Goal: Information Seeking & Learning: Learn about a topic

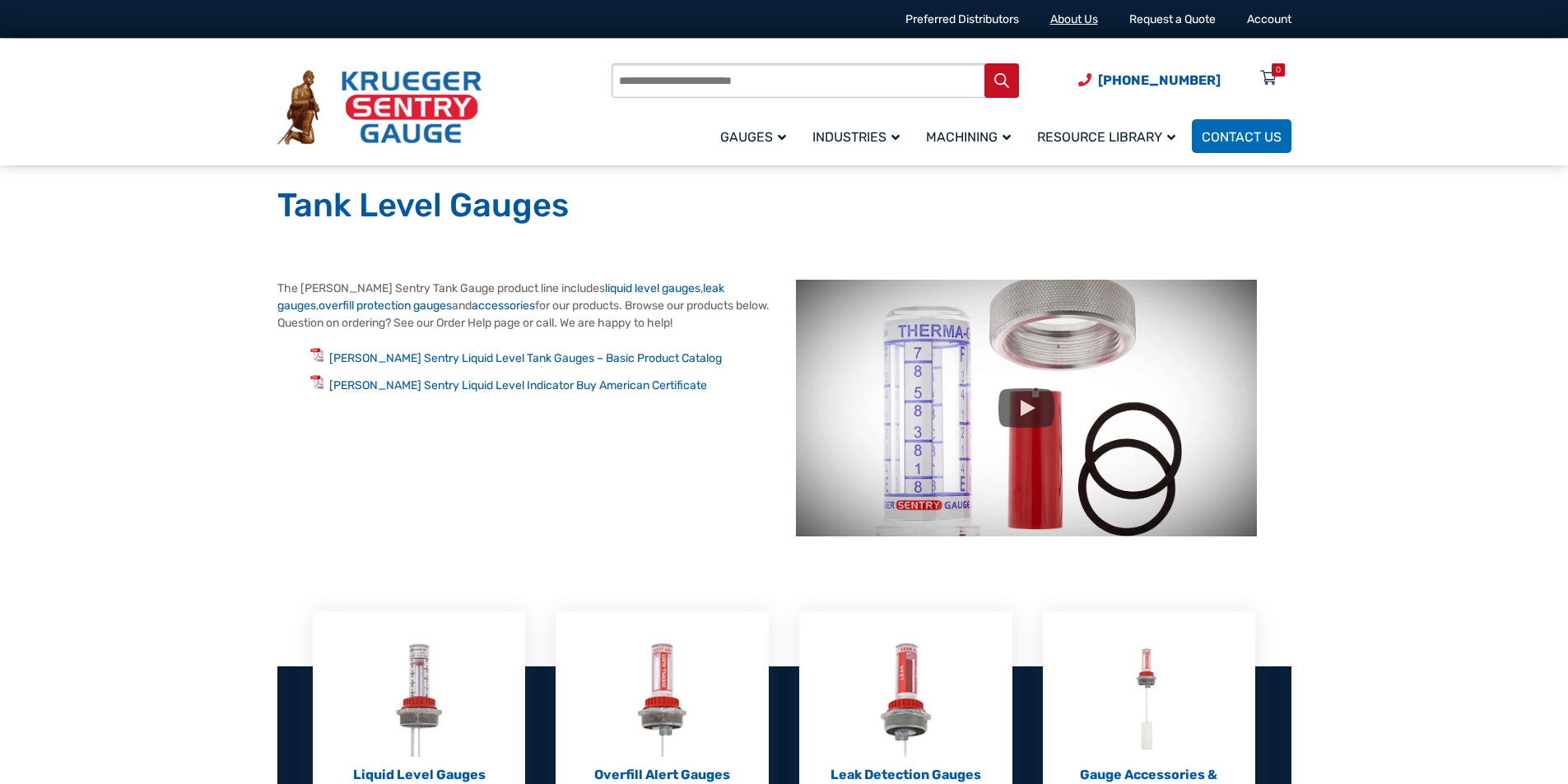
click at [1055, 15] on link "About Us" at bounding box center [1074, 19] width 48 height 14
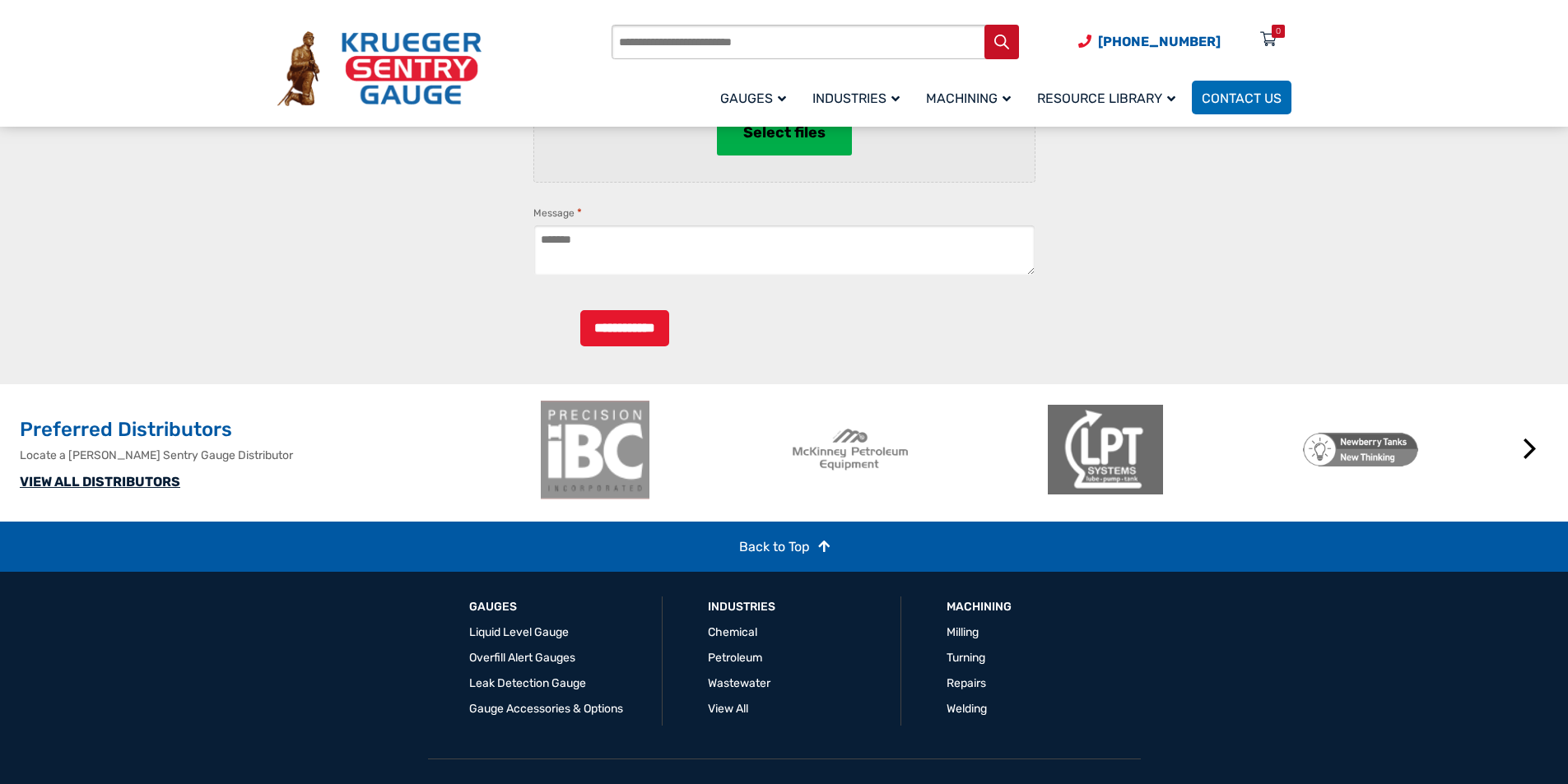
scroll to position [926, 0]
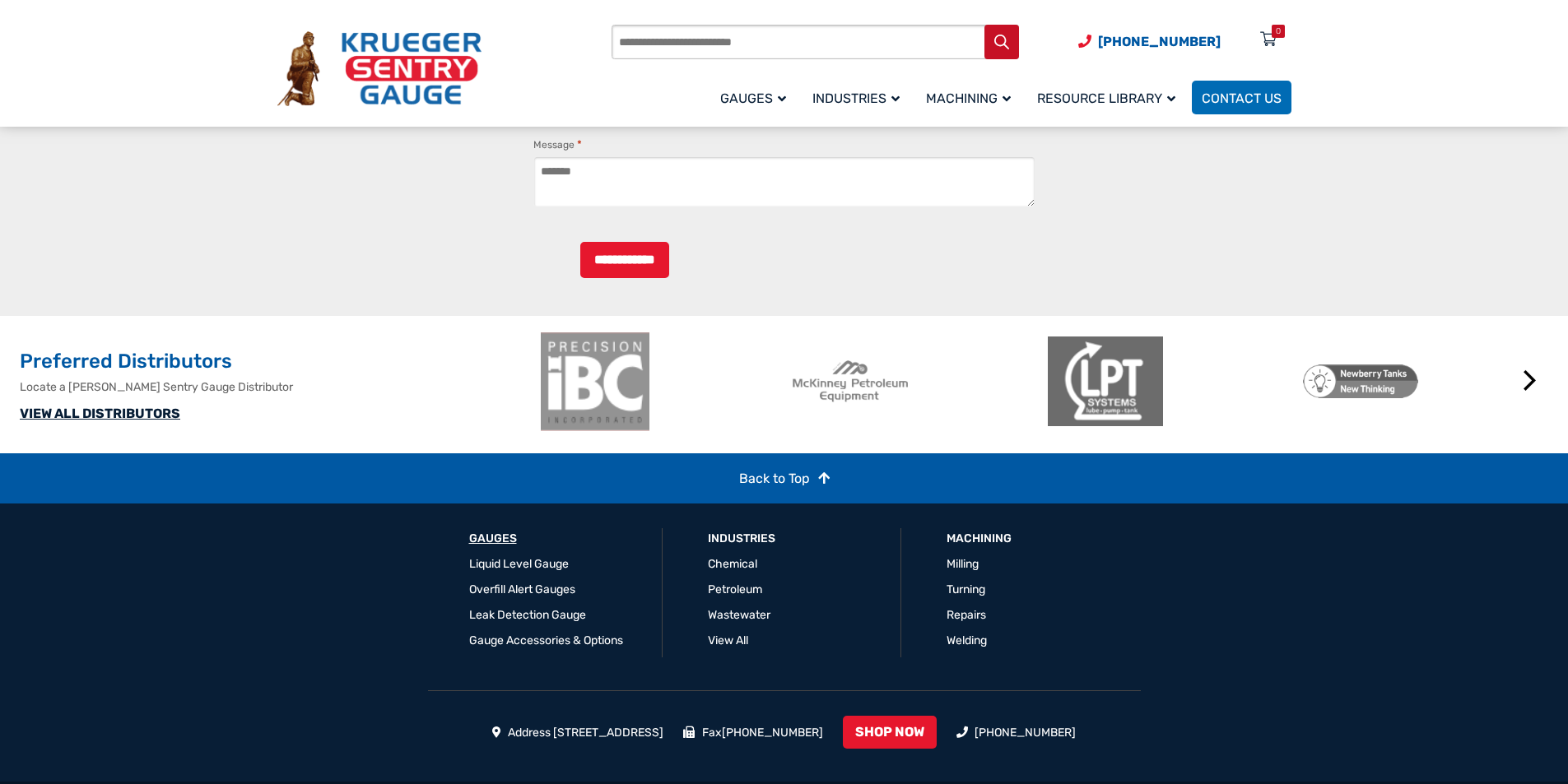
click at [473, 535] on link "GAUGES" at bounding box center [493, 539] width 48 height 16
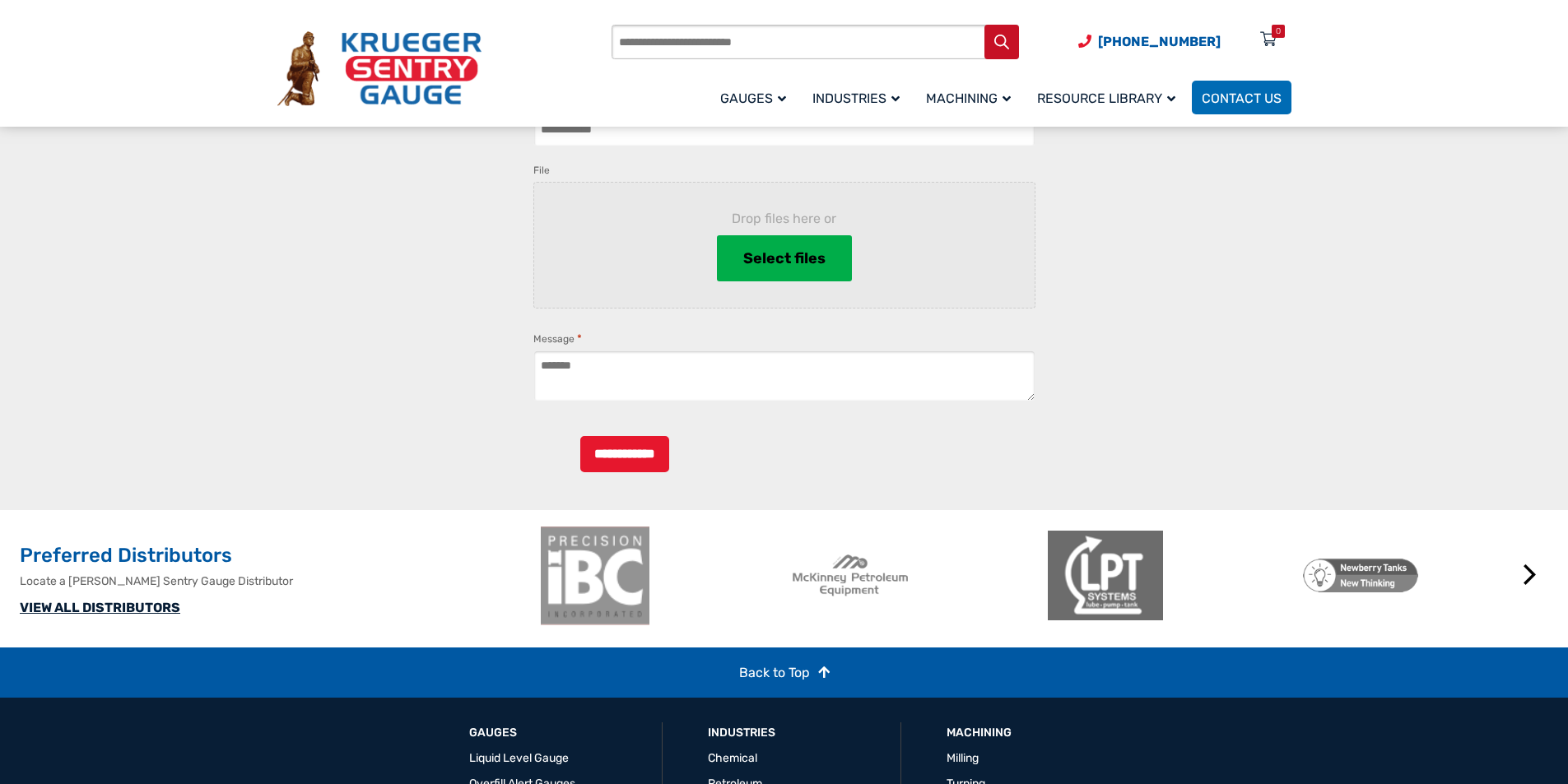
scroll to position [652, 0]
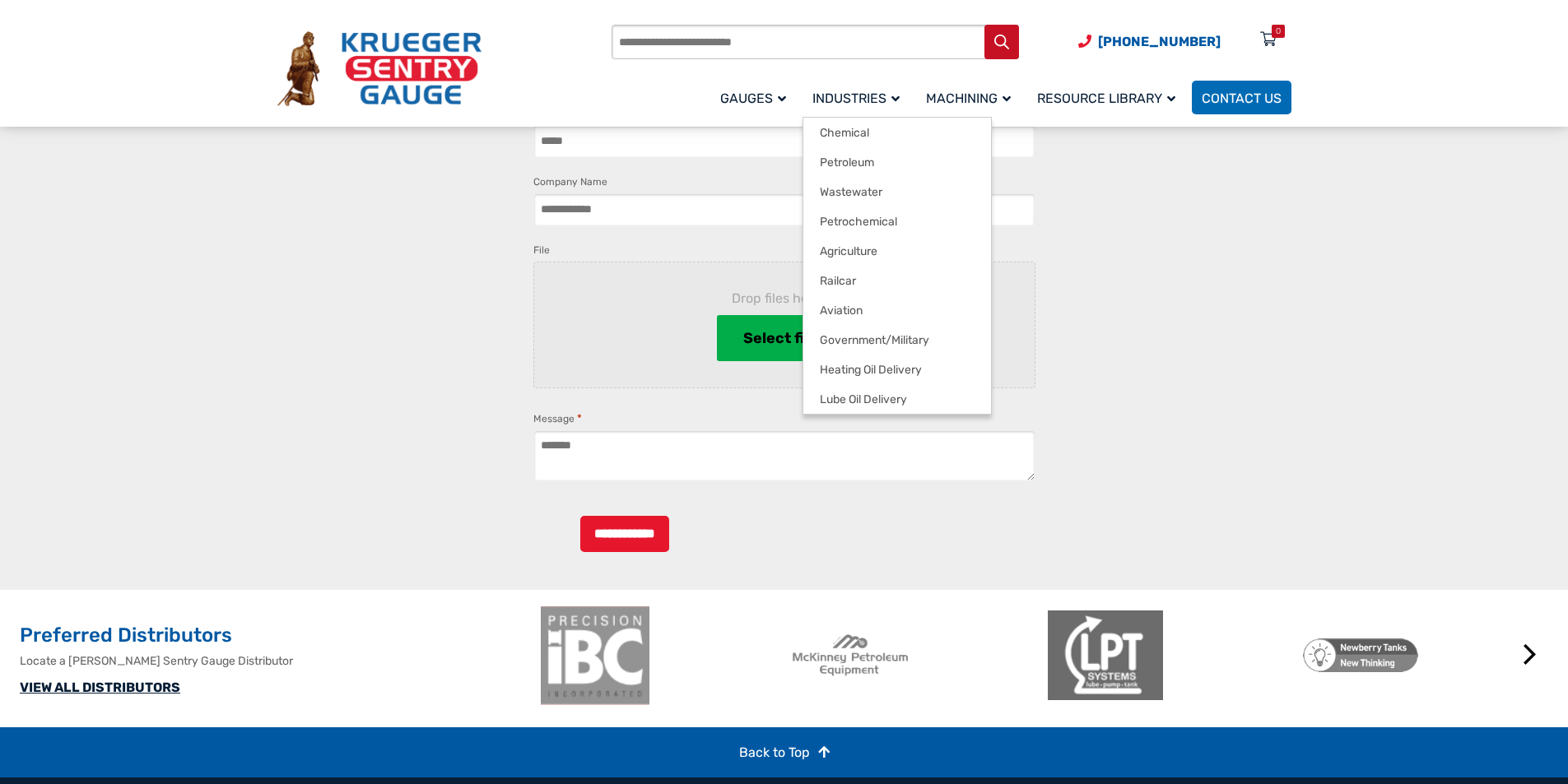
click at [802, 86] on link "Industries" at bounding box center [859, 98] width 113 height 38
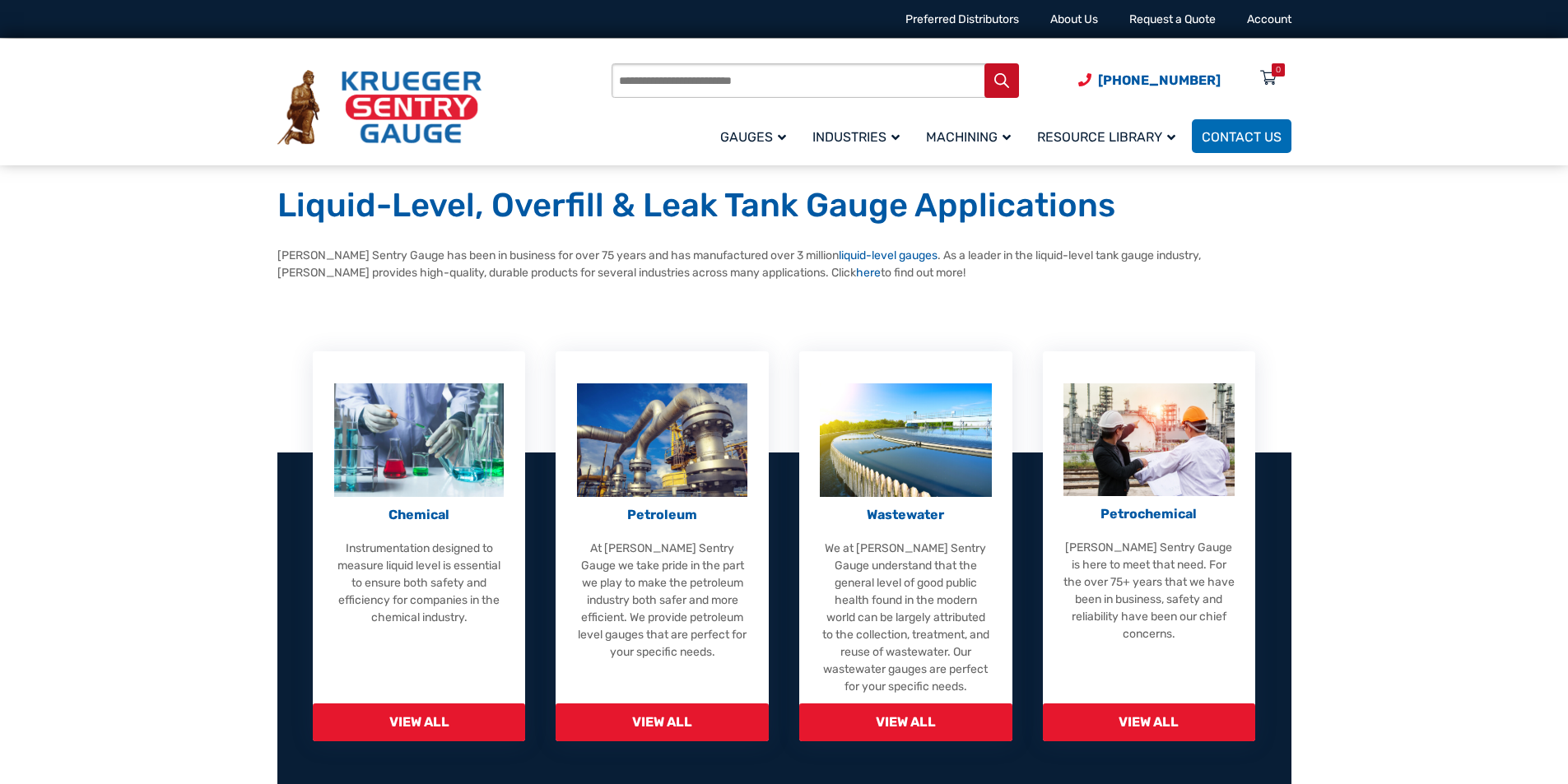
click at [846, 68] on input "Products search" at bounding box center [815, 80] width 408 height 35
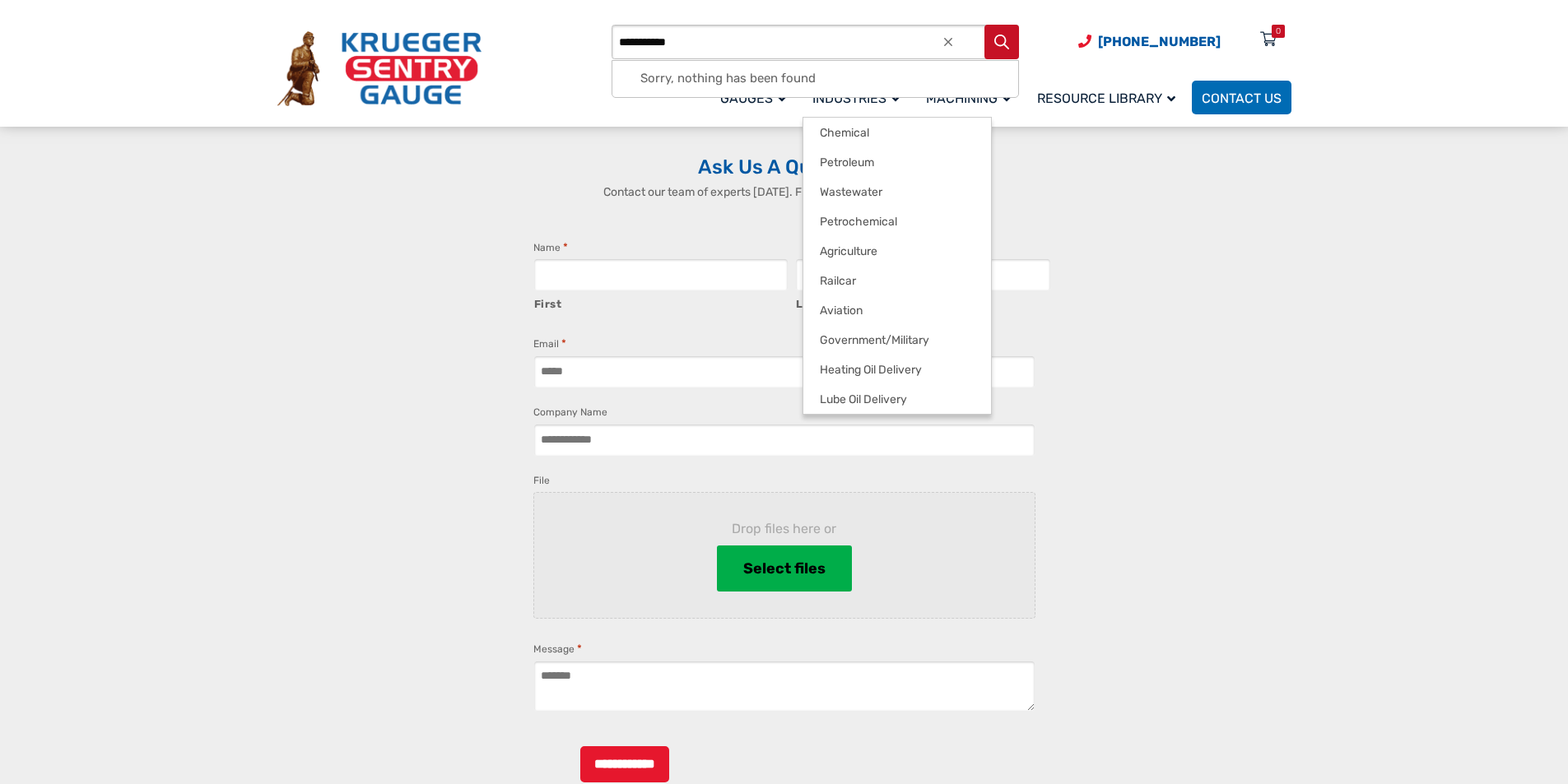
scroll to position [1851, 0]
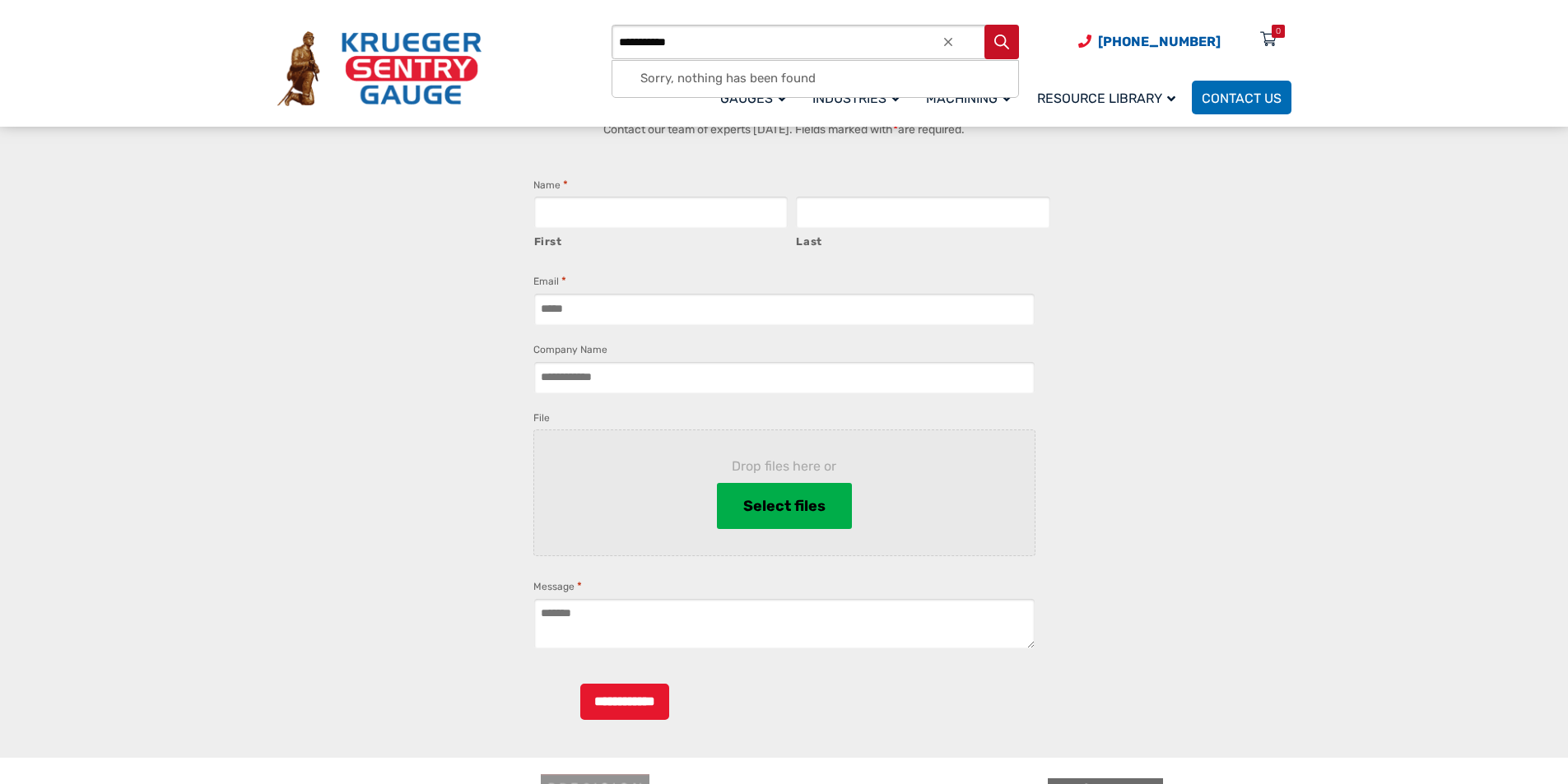
type input "**********"
click at [930, 599] on textarea "Message *" at bounding box center [784, 624] width 502 height 51
type textarea "**"
click at [1222, 37] on span "(920) 434-8860 Menu 0" at bounding box center [1184, 41] width 213 height 16
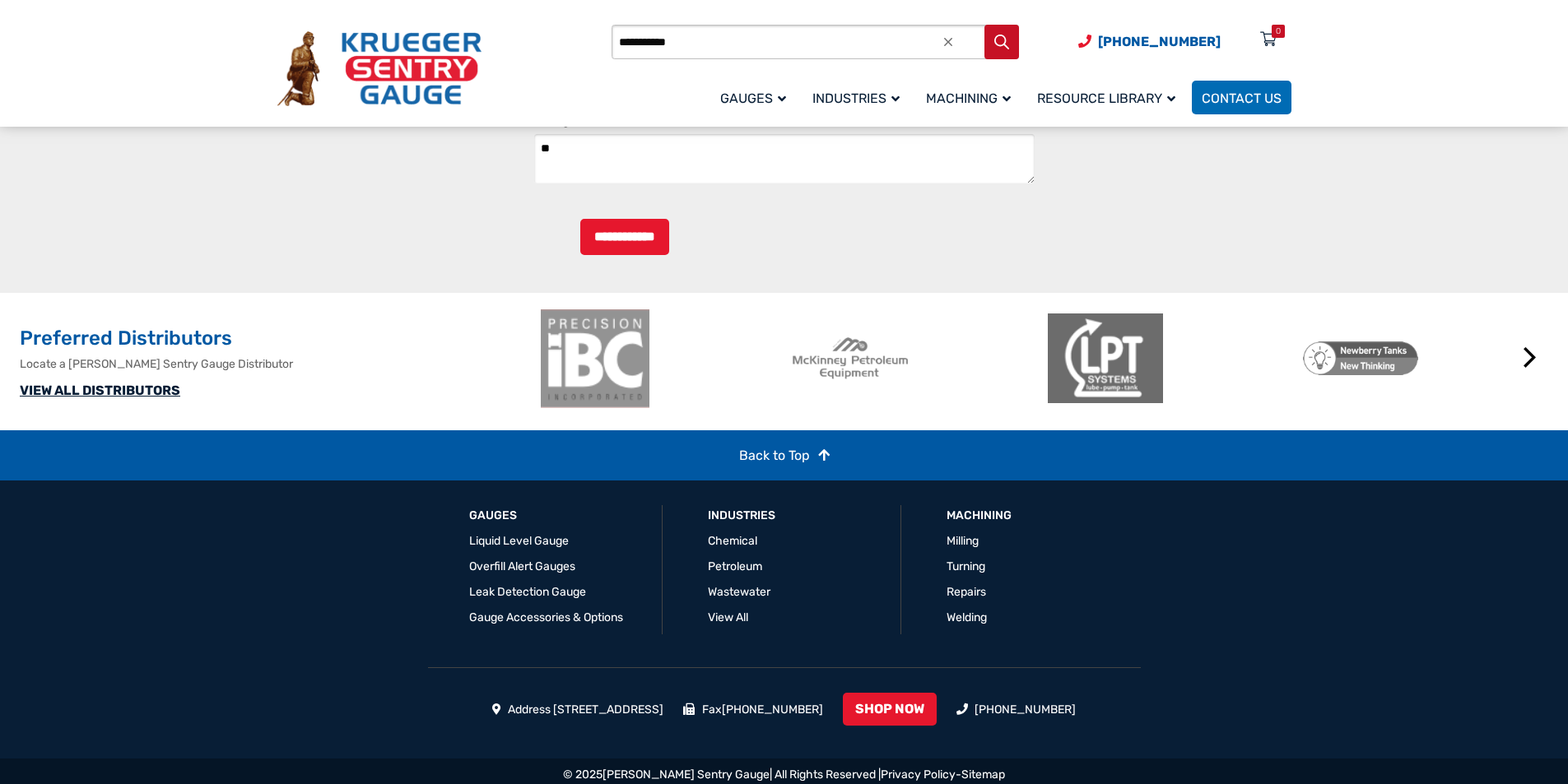
scroll to position [2317, 0]
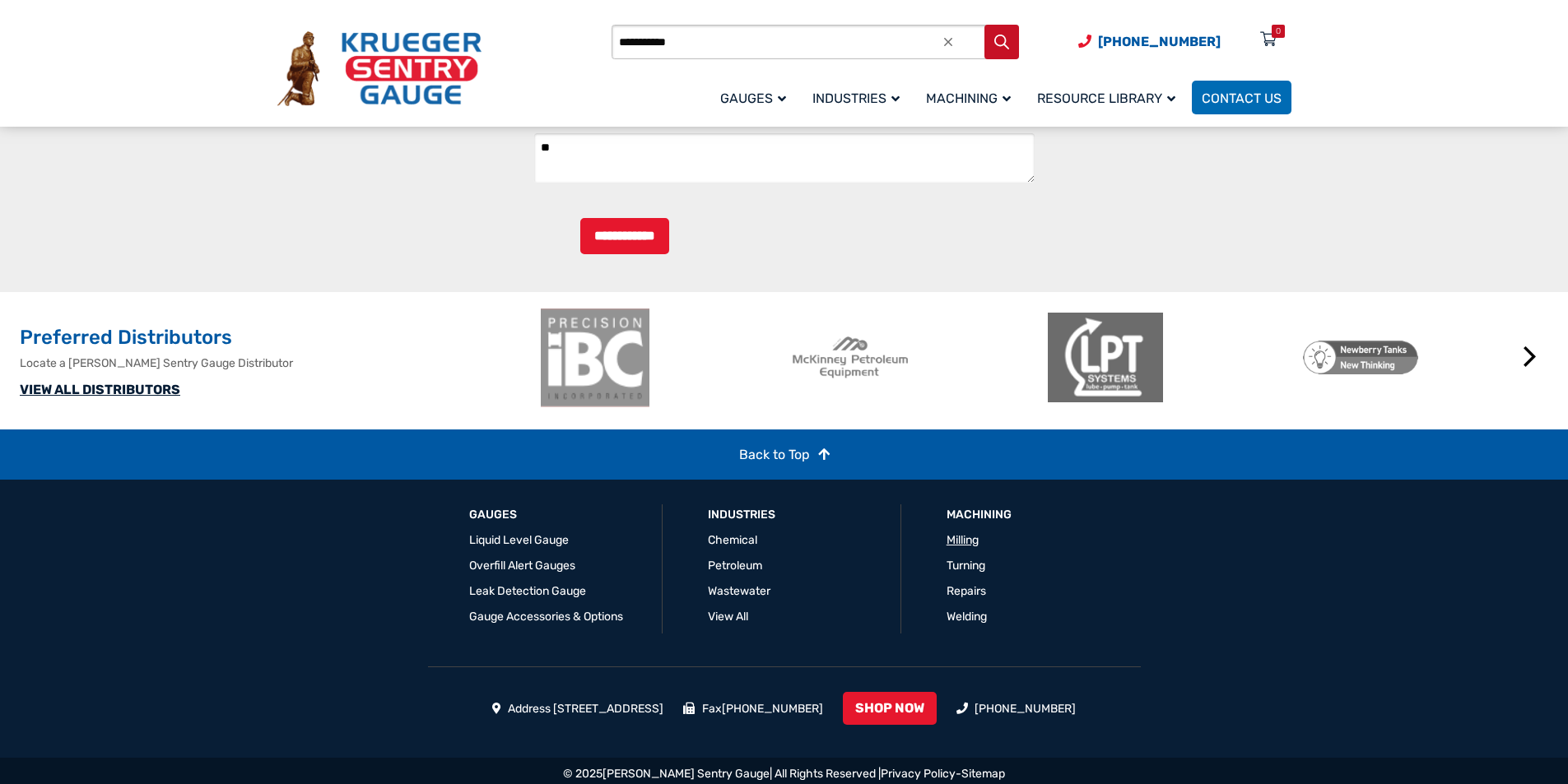
click at [949, 534] on link "Milling" at bounding box center [962, 540] width 32 height 14
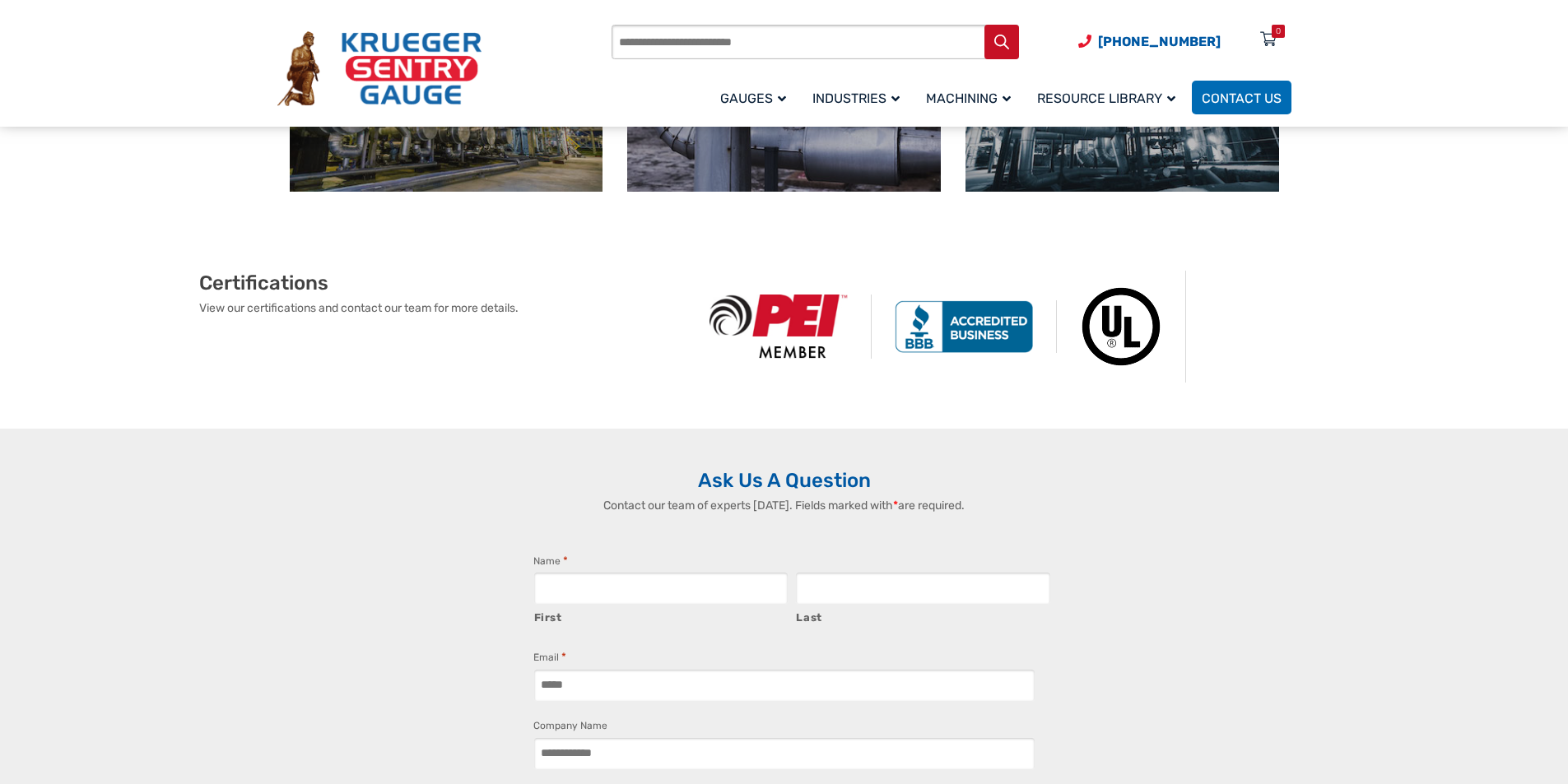
scroll to position [994, 0]
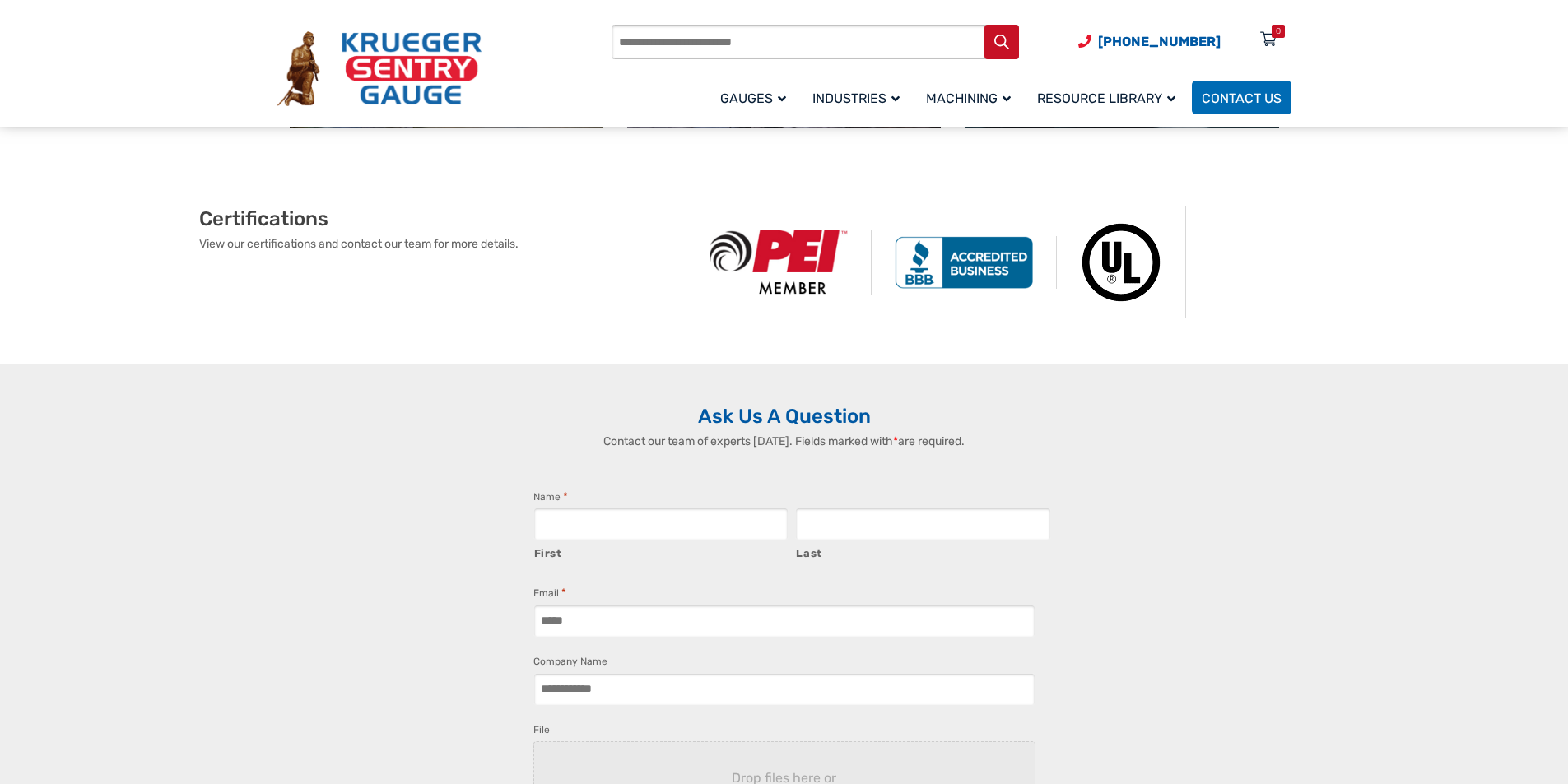
click at [906, 605] on input "Email *" at bounding box center [784, 621] width 502 height 33
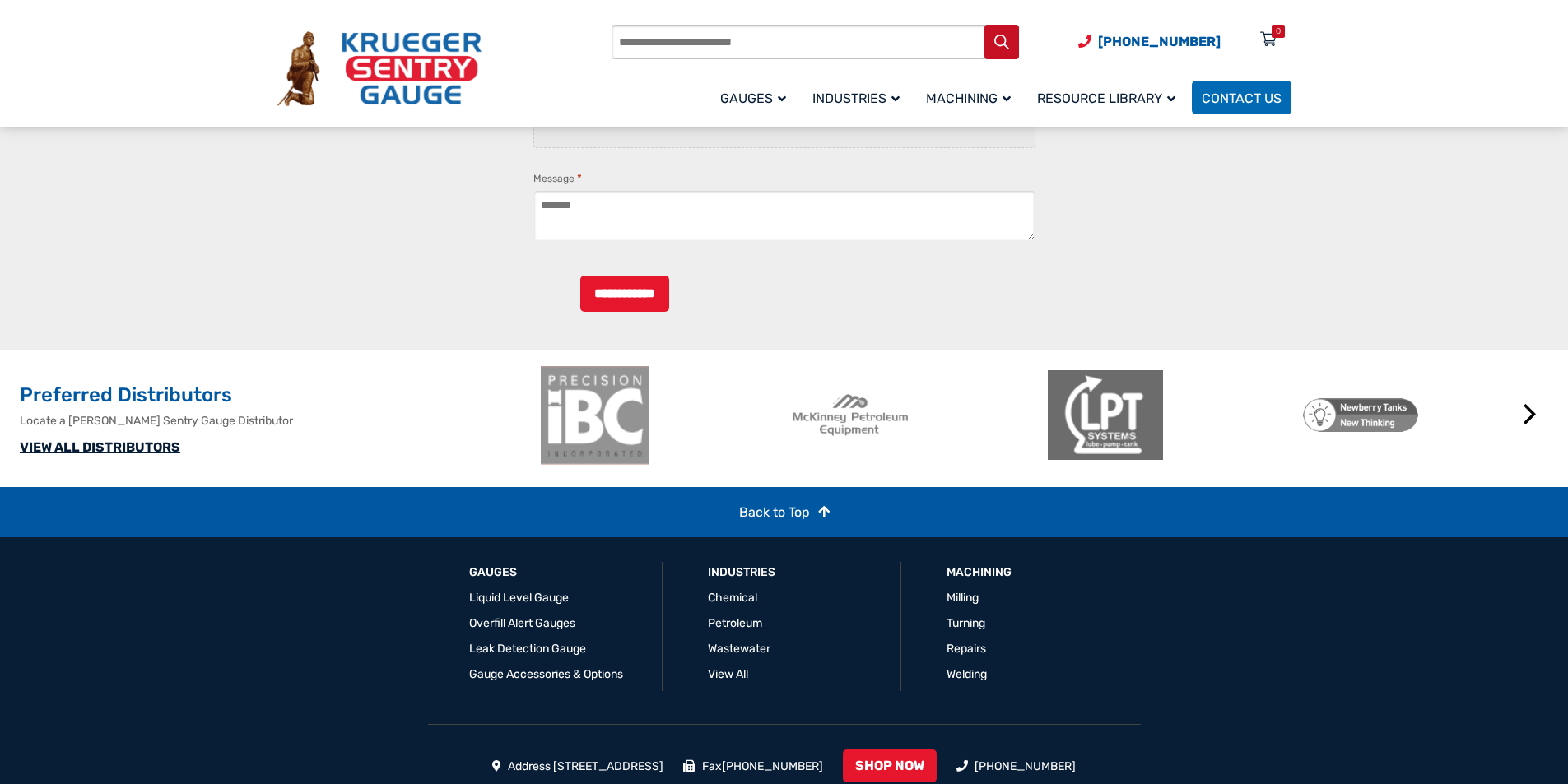
scroll to position [1758, 0]
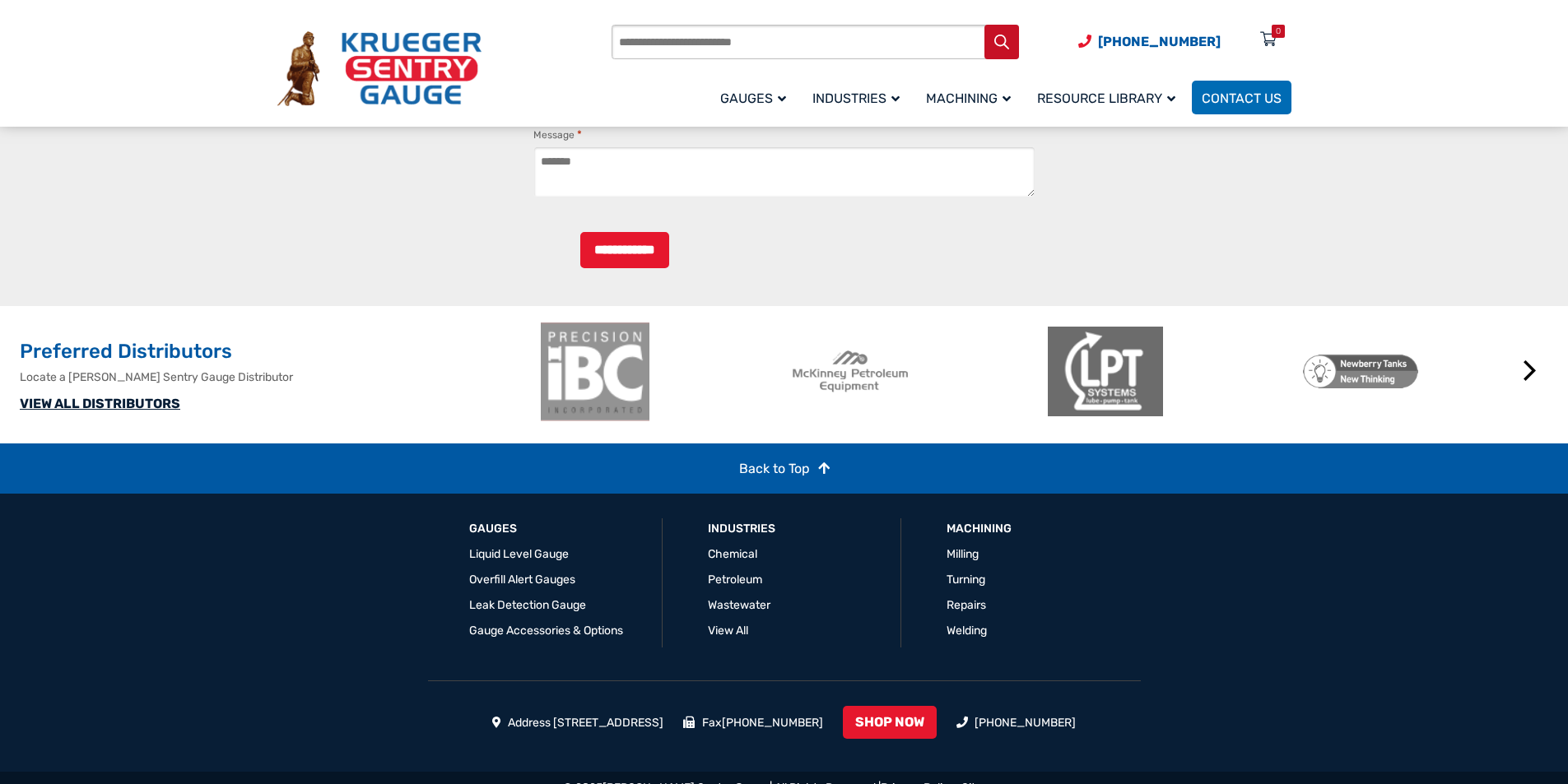
type input "**********"
click at [756, 779] on div "© 2025 Krueger Sentry Gauge | All Rights Reserved | Privacy Policy - Sitemap" at bounding box center [784, 789] width 1568 height 33
click at [841, 780] on div "© 2025 Krueger Sentry Gauge | All Rights Reserved | Privacy Policy - Sitemap" at bounding box center [784, 789] width 1568 height 33
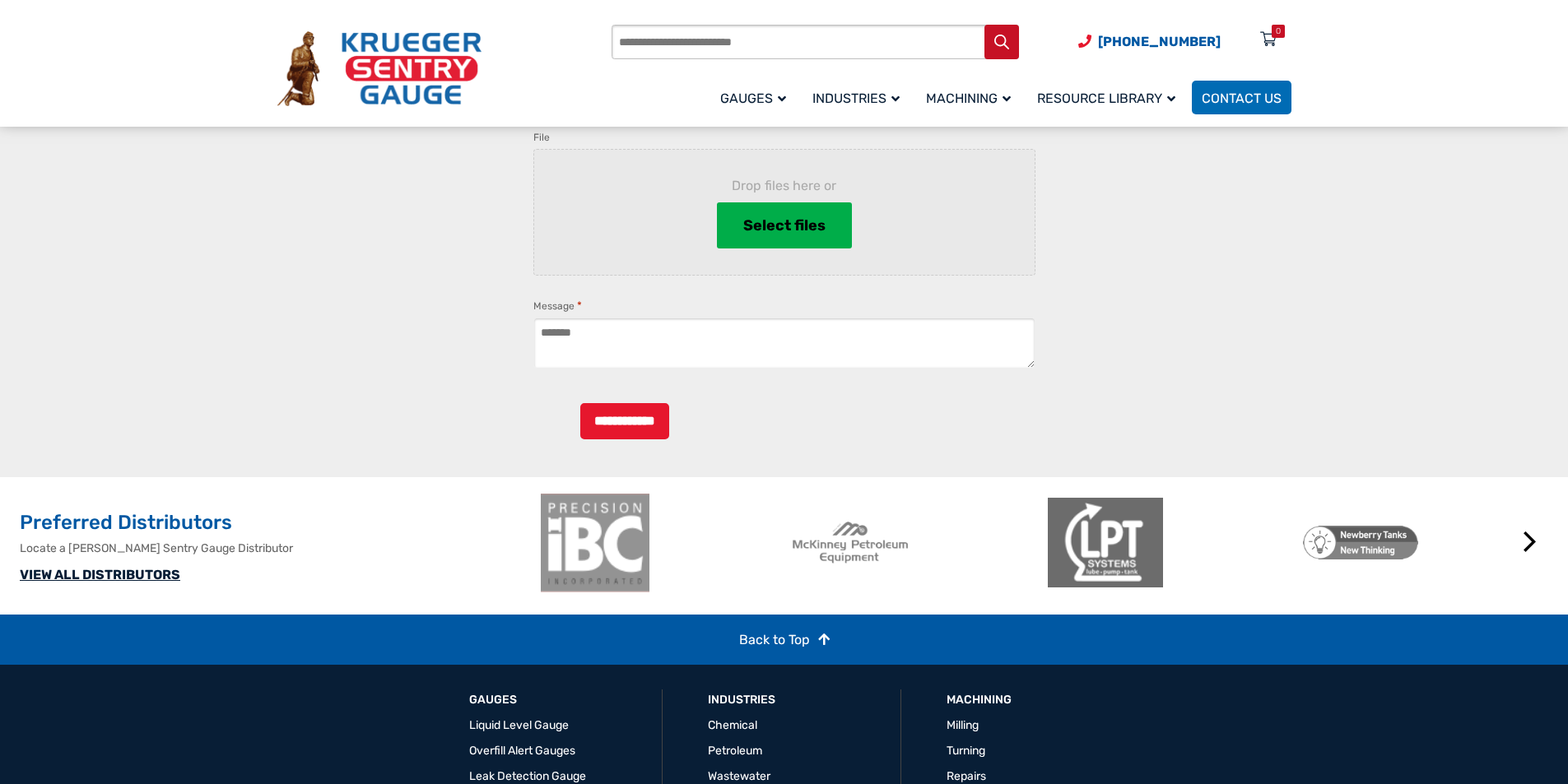
scroll to position [1484, 0]
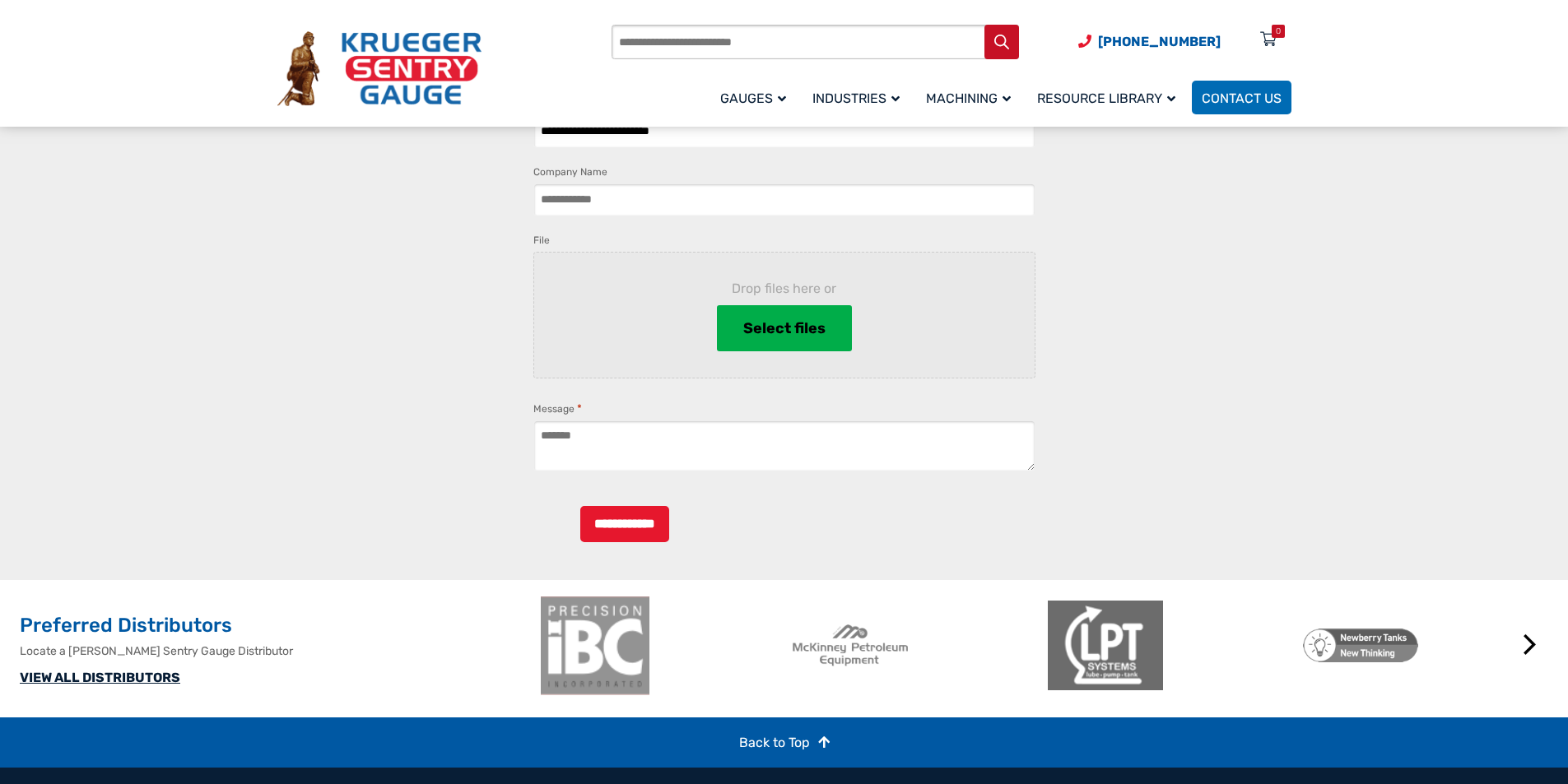
click at [833, 48] on input "Products search" at bounding box center [815, 42] width 408 height 35
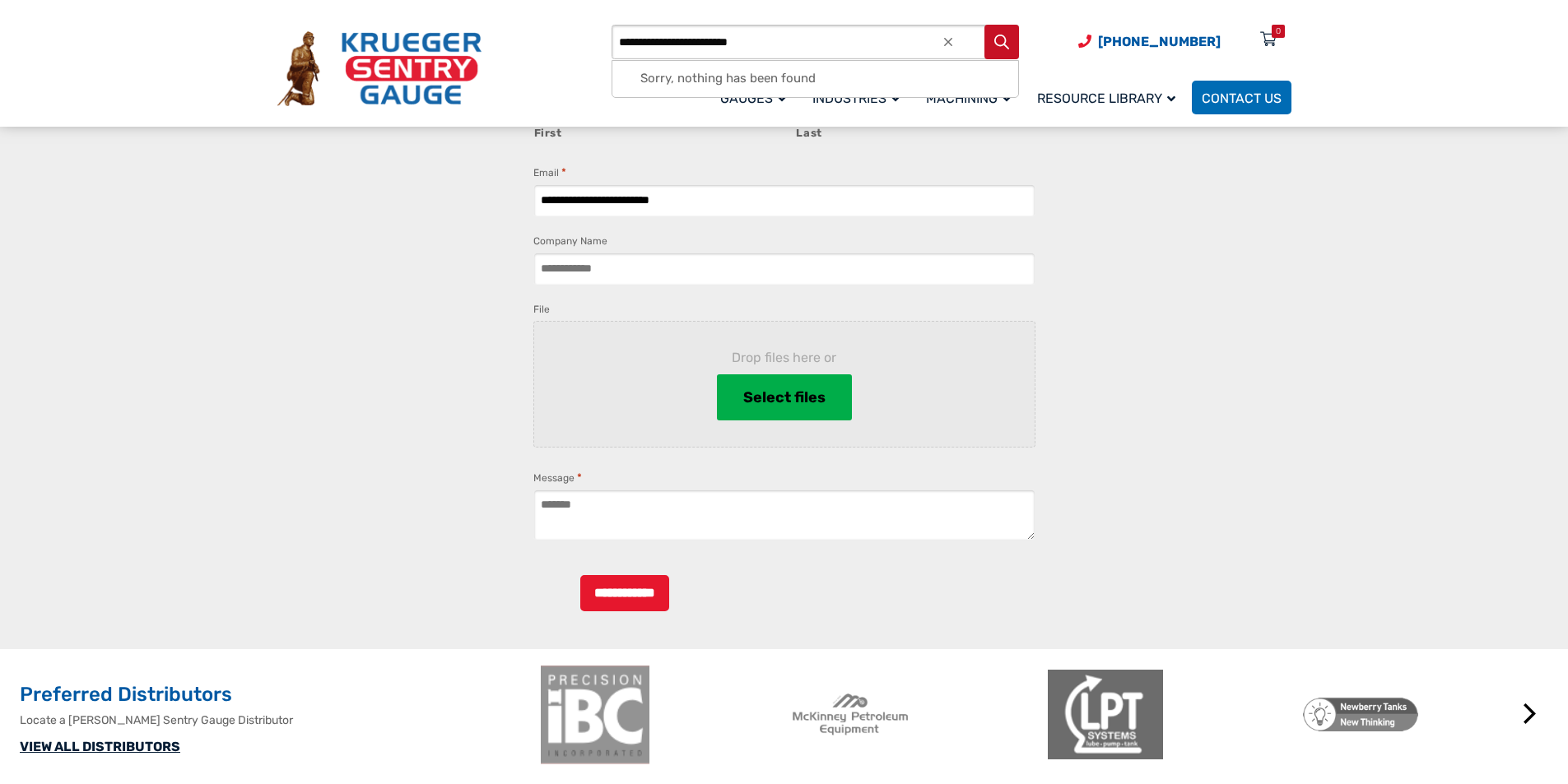
scroll to position [1346, 0]
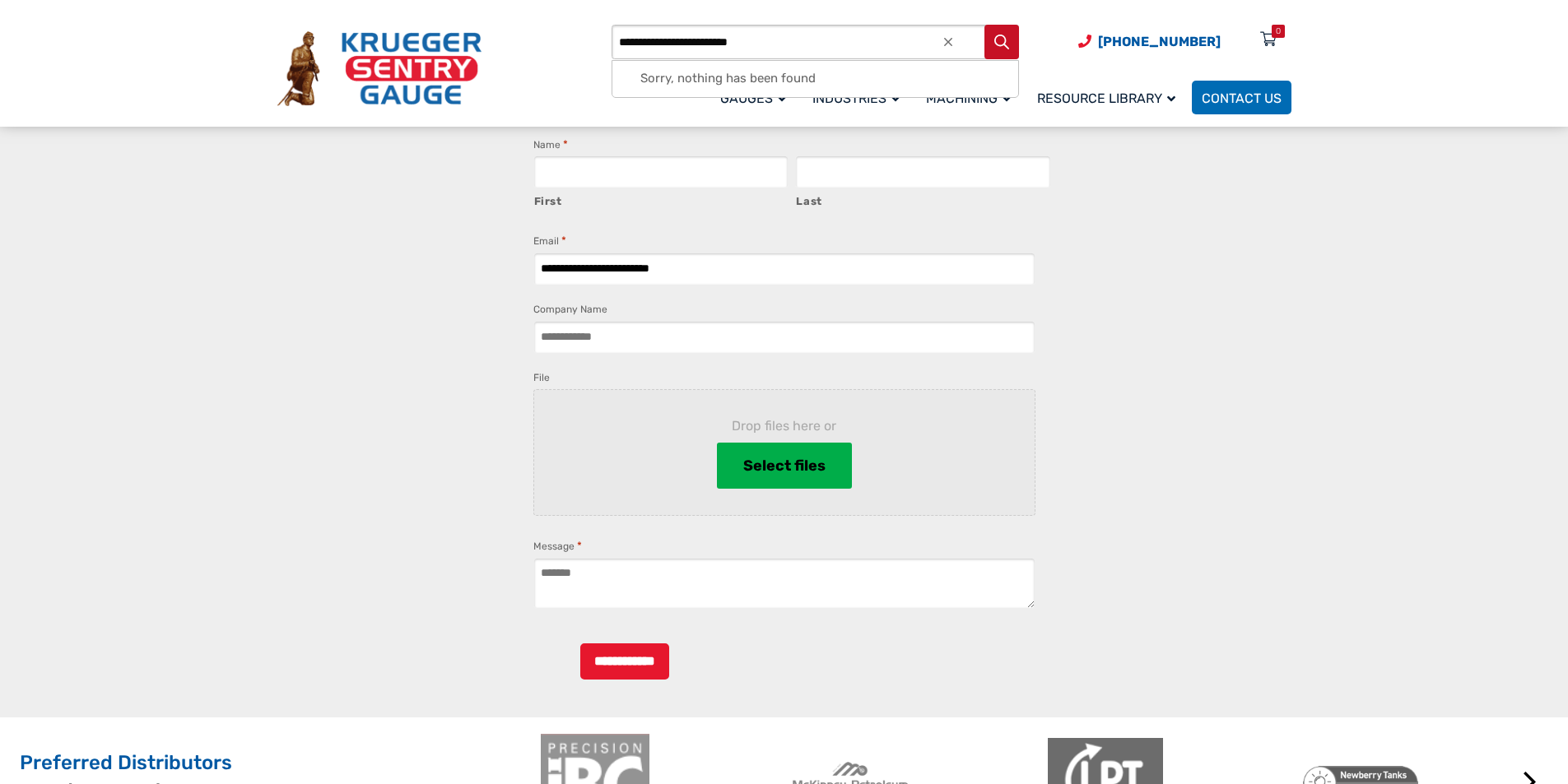
type input "**********"
click at [891, 62] on div "Sorry, nothing has been found" at bounding box center [815, 79] width 406 height 37
click at [789, 77] on div "Sorry, nothing has been found" at bounding box center [815, 79] width 406 height 37
click at [1221, 41] on span "(920) 434-8860 Menu 0" at bounding box center [1184, 41] width 213 height 16
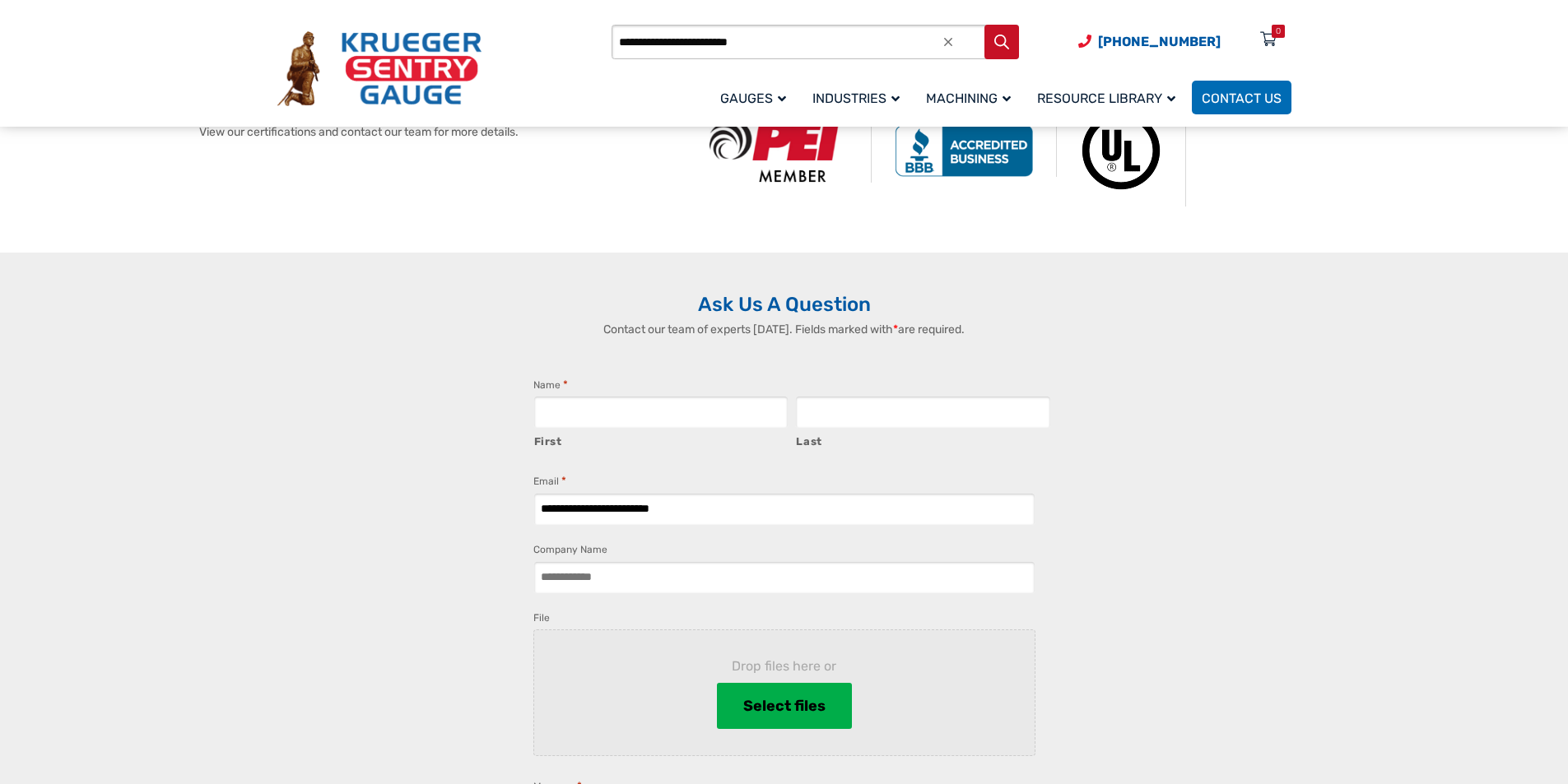
scroll to position [969, 0]
